Goal: Use online tool/utility: Utilize a website feature to perform a specific function

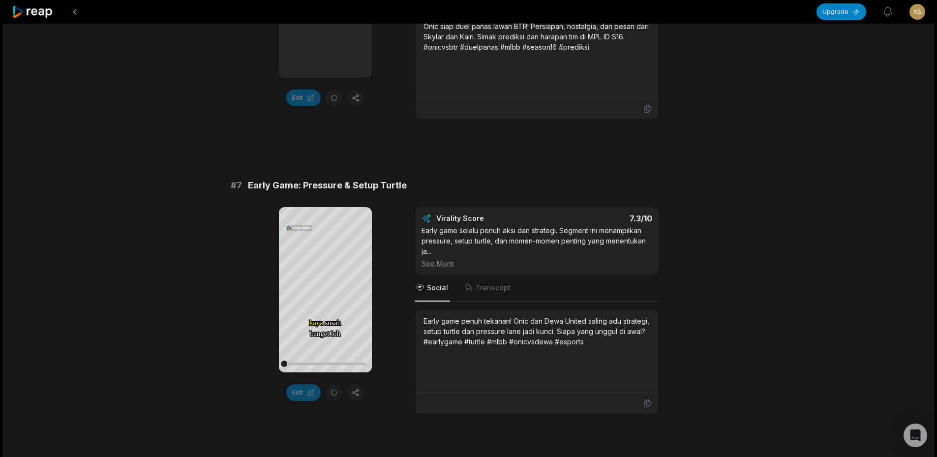
scroll to position [1802, 0]
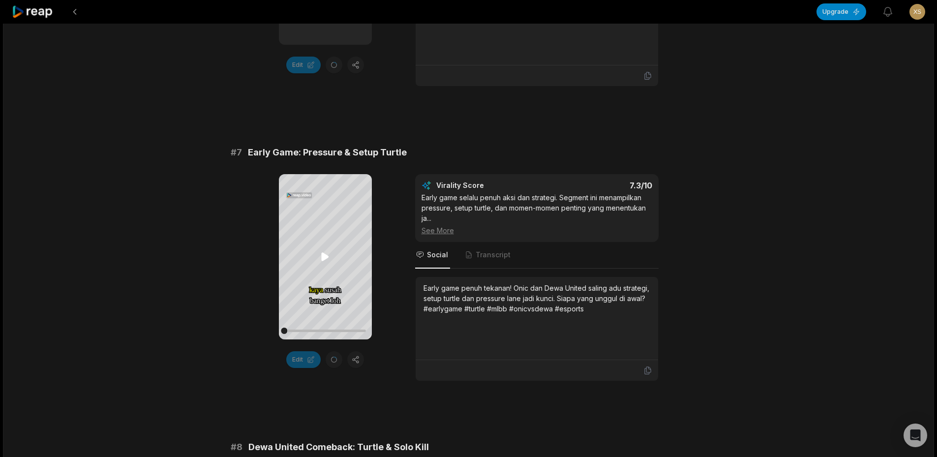
click at [328, 256] on icon at bounding box center [325, 257] width 7 height 8
click at [326, 258] on icon at bounding box center [325, 257] width 12 height 12
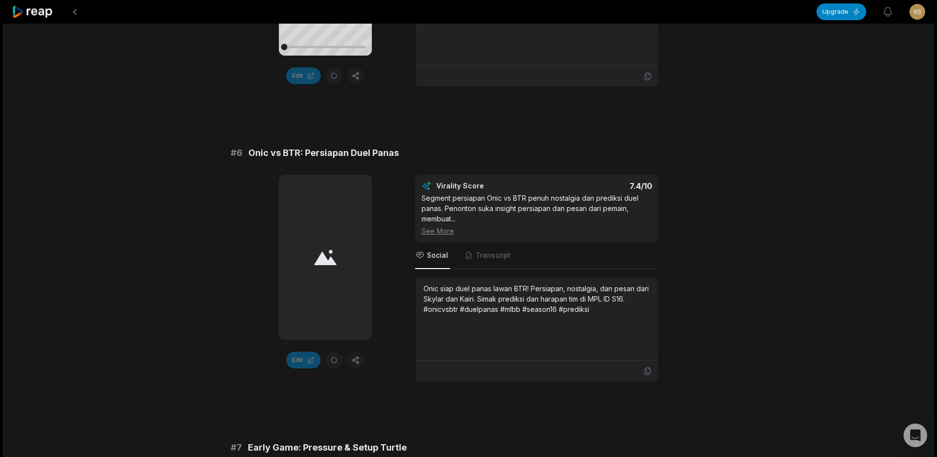
scroll to position [1261, 0]
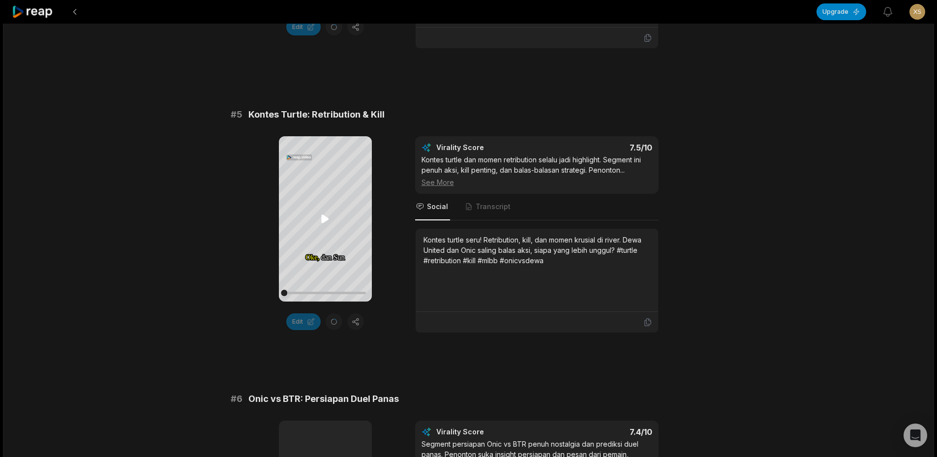
click at [328, 218] on icon at bounding box center [325, 219] width 12 height 12
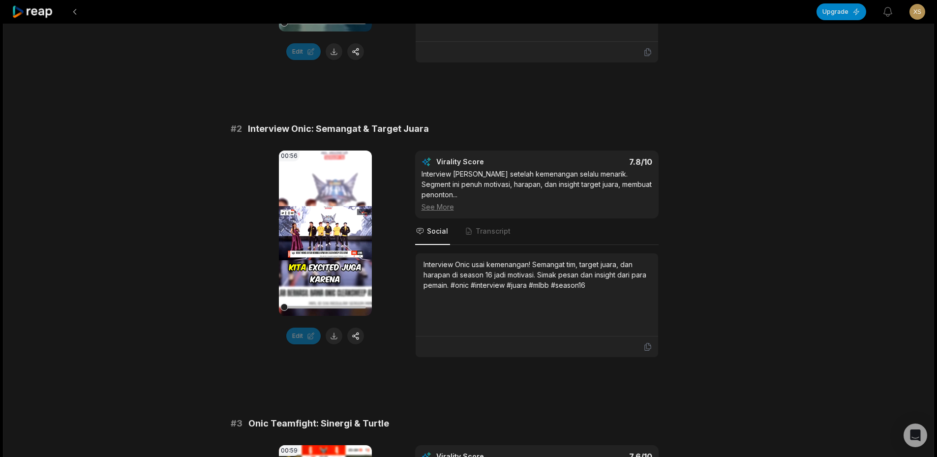
scroll to position [228, 0]
